Goal: Find specific page/section: Find specific page/section

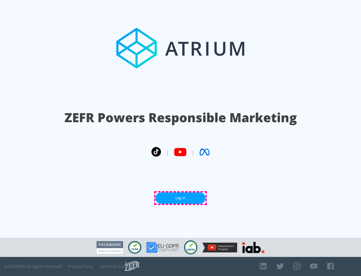
click at [181, 198] on link "Log In" at bounding box center [181, 197] width 50 height 11
